Goal: Transaction & Acquisition: Purchase product/service

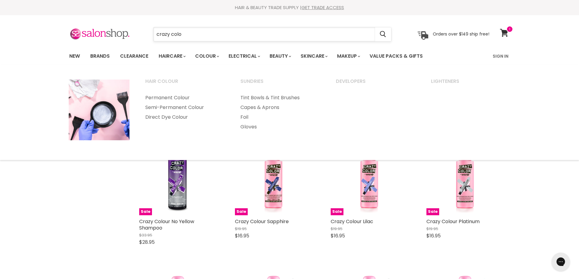
drag, startPoint x: 178, startPoint y: 36, endPoint x: 183, endPoint y: 35, distance: 4.6
click at [181, 35] on input "crazy colo" at bounding box center [265, 34] width 222 height 14
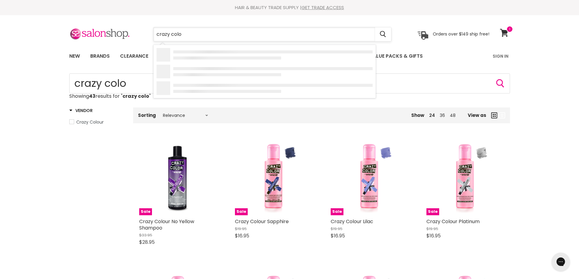
click at [183, 35] on input "crazy colo" at bounding box center [265, 34] width 222 height 14
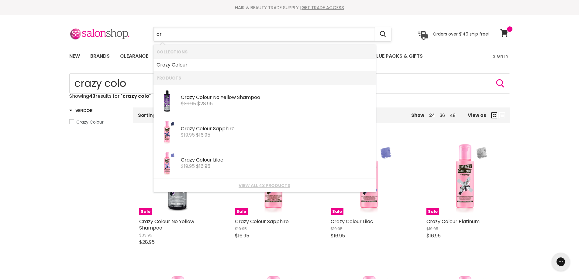
type input "c"
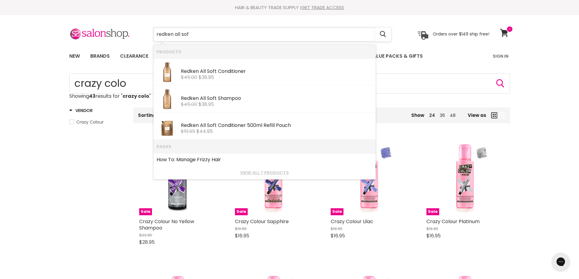
type input "redken all soft"
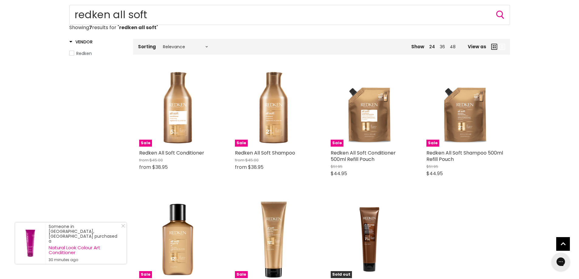
scroll to position [61, 0]
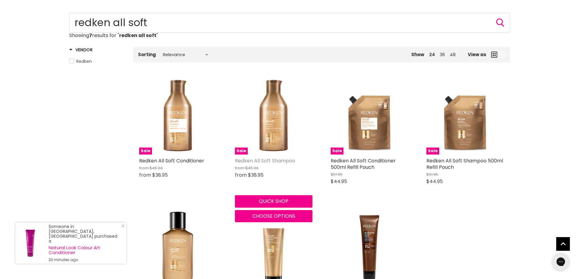
click at [262, 160] on link "Redken All Soft Shampoo" at bounding box center [265, 160] width 60 height 7
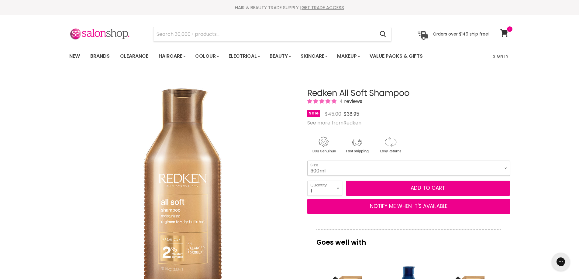
click at [506, 168] on select "300ml 500ml 1 Litre" at bounding box center [408, 168] width 203 height 15
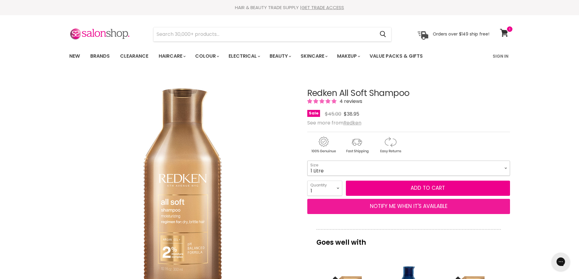
click at [307, 161] on select "300ml 500ml 1 Litre" at bounding box center [408, 168] width 203 height 15
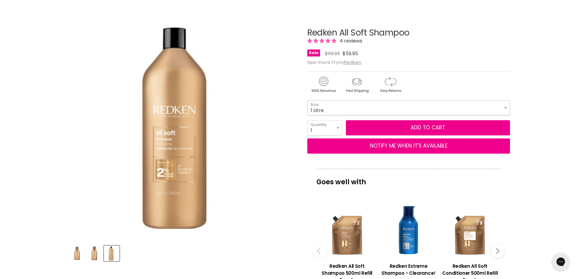
scroll to position [61, 0]
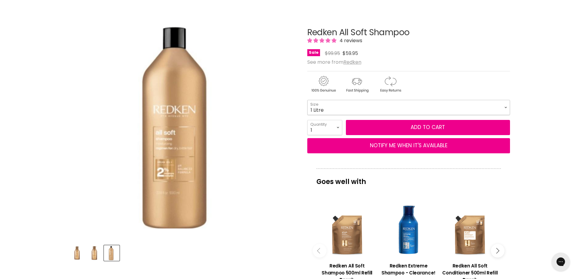
drag, startPoint x: 505, startPoint y: 106, endPoint x: 501, endPoint y: 108, distance: 4.8
click at [505, 106] on select "300ml 500ml 1 Litre" at bounding box center [408, 107] width 203 height 15
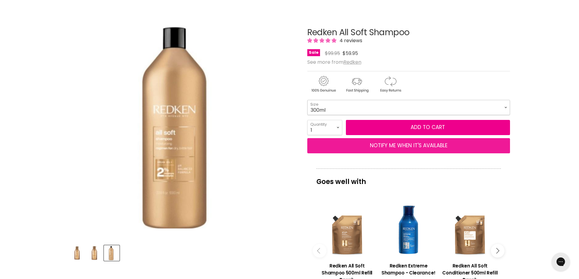
click at [307, 100] on select "300ml 500ml 1 Litre" at bounding box center [408, 107] width 203 height 15
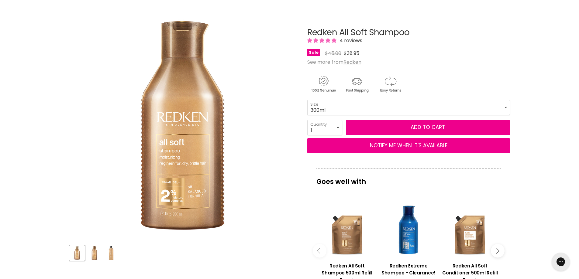
click at [290, 216] on img "Redken All Soft Shampoo image. Click or Scroll to Zoom." at bounding box center [182, 125] width 227 height 227
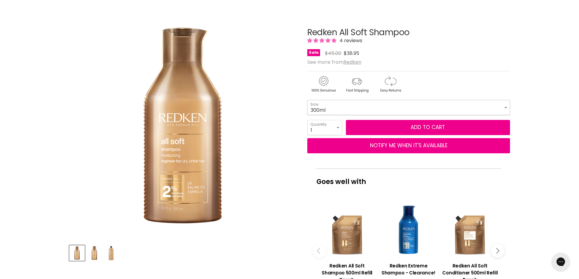
drag, startPoint x: 506, startPoint y: 107, endPoint x: 497, endPoint y: 113, distance: 11.0
click at [506, 107] on select "300ml 500ml 1 Litre" at bounding box center [408, 107] width 203 height 15
click at [307, 100] on select "300ml 500ml 1 Litre" at bounding box center [408, 107] width 203 height 15
select select "1 Litre"
